Goal: Transaction & Acquisition: Purchase product/service

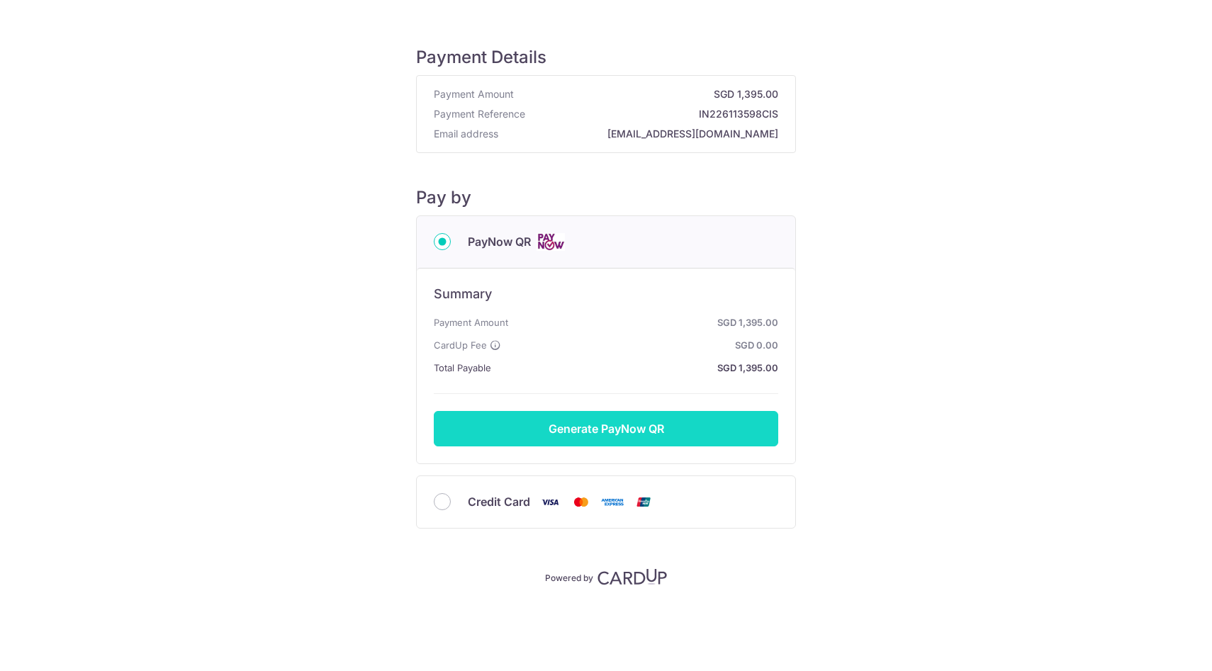
click at [634, 427] on button "Generate PayNow QR" at bounding box center [606, 428] width 344 height 35
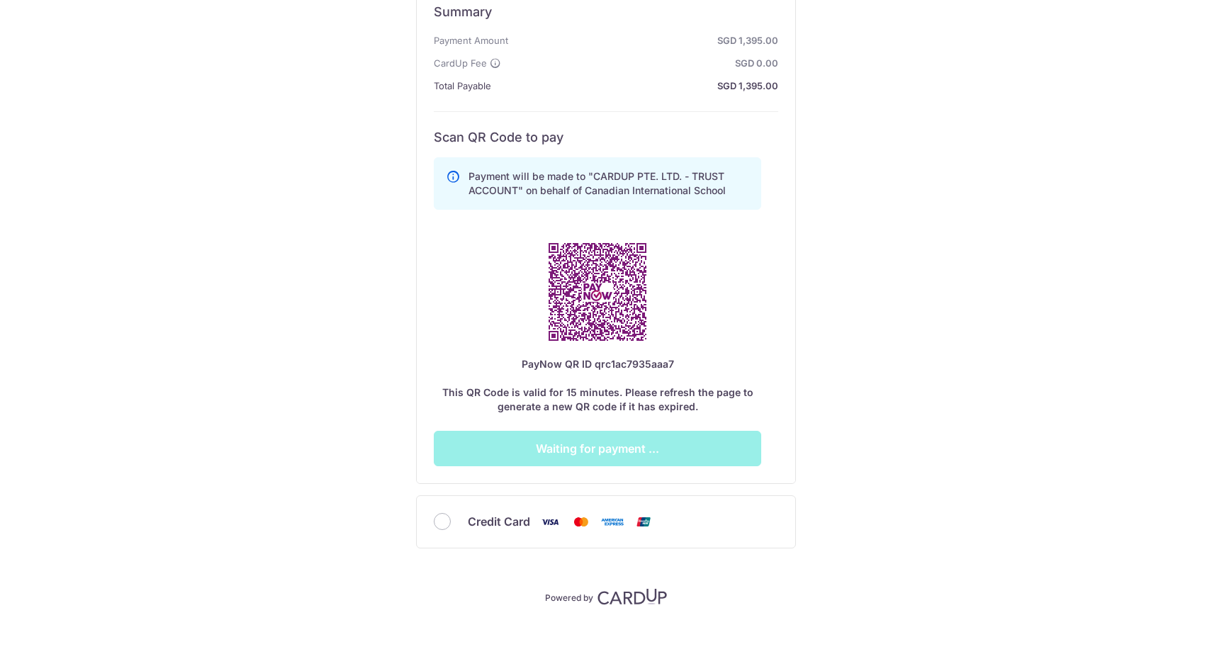
scroll to position [280, 0]
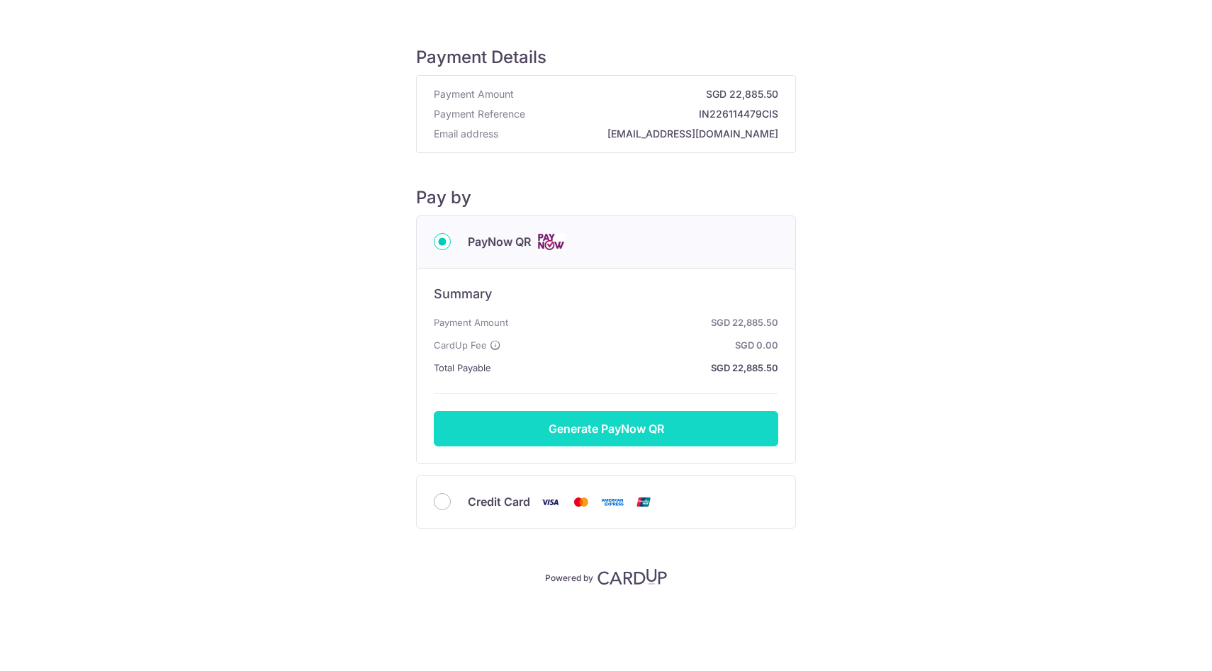
click at [613, 443] on button "Generate PayNow QR" at bounding box center [606, 428] width 344 height 35
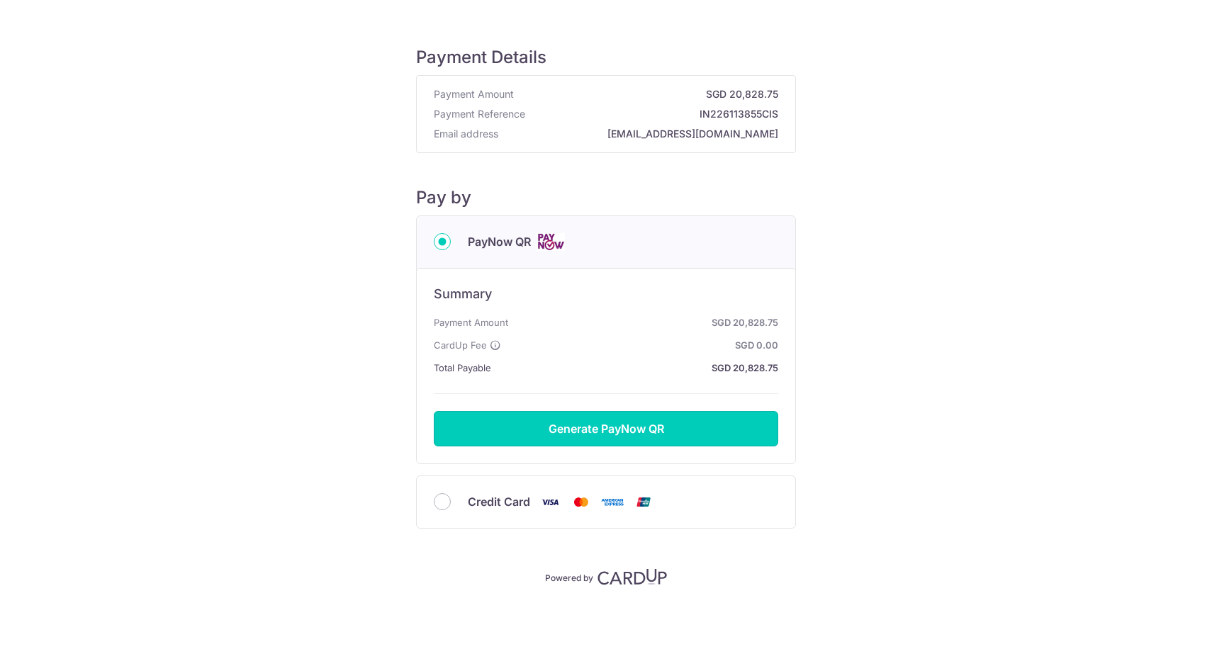
click at [629, 430] on button "Generate PayNow QR" at bounding box center [606, 428] width 344 height 35
